Goal: Task Accomplishment & Management: Complete application form

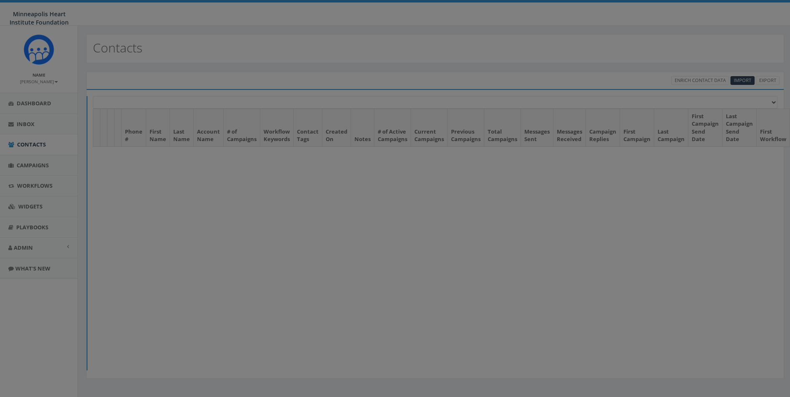
select select
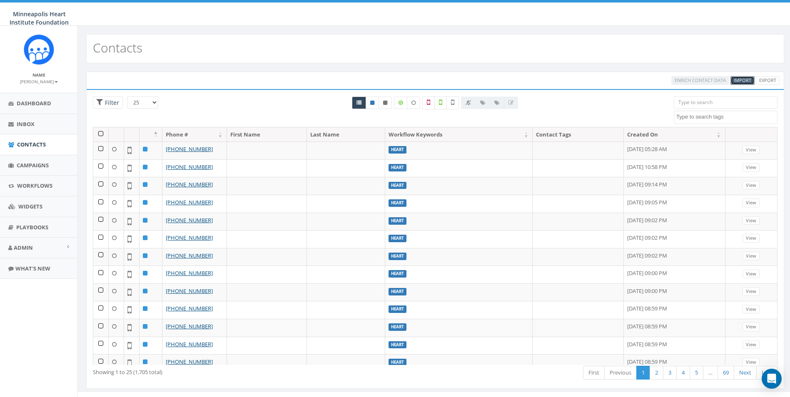
click at [739, 80] on span "Import" at bounding box center [742, 80] width 17 height 6
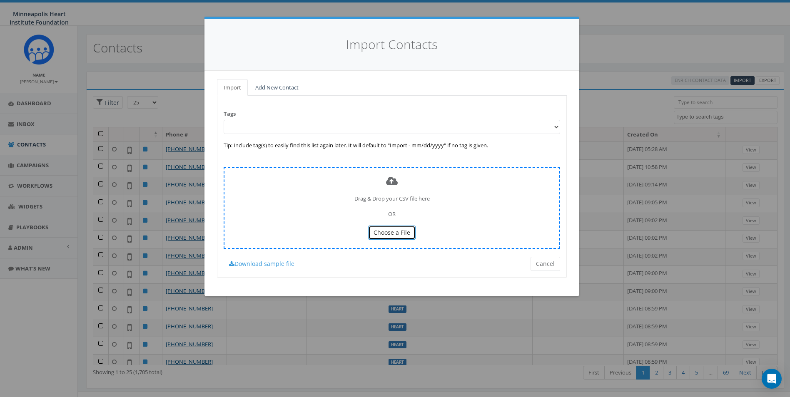
click at [393, 231] on span "Choose a File" at bounding box center [392, 233] width 37 height 8
click at [397, 235] on span "Choose a File" at bounding box center [392, 233] width 37 height 8
click at [275, 262] on link "Download sample file" at bounding box center [262, 264] width 76 height 14
click at [412, 232] on button "Choose a File" at bounding box center [391, 233] width 47 height 14
